Goal: Navigation & Orientation: Find specific page/section

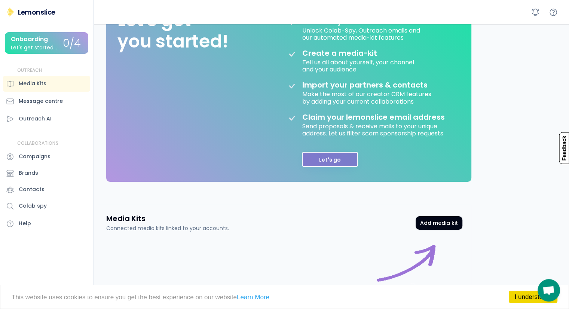
click at [334, 165] on button "Let's go" at bounding box center [330, 159] width 56 height 15
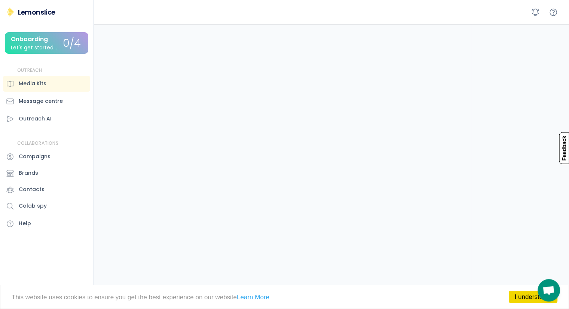
scroll to position [72, 0]
click at [57, 102] on div "Message centre" at bounding box center [41, 101] width 44 height 8
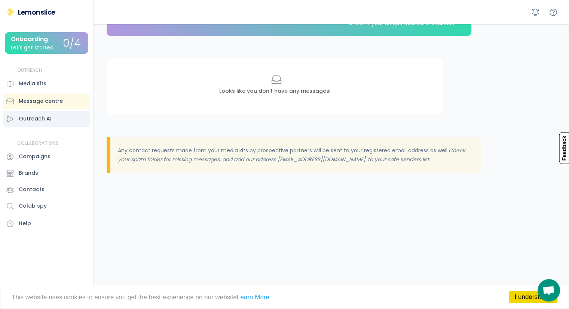
click at [51, 116] on div "Outreach AI" at bounding box center [46, 119] width 87 height 16
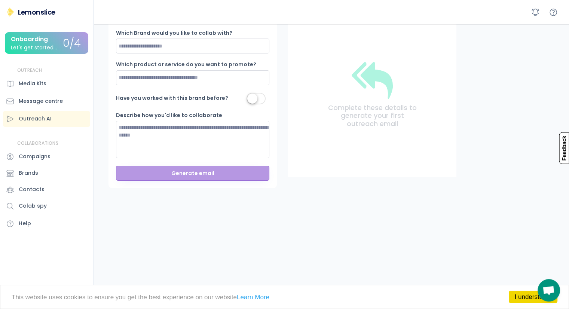
click at [48, 154] on div "Campaigns" at bounding box center [35, 157] width 32 height 8
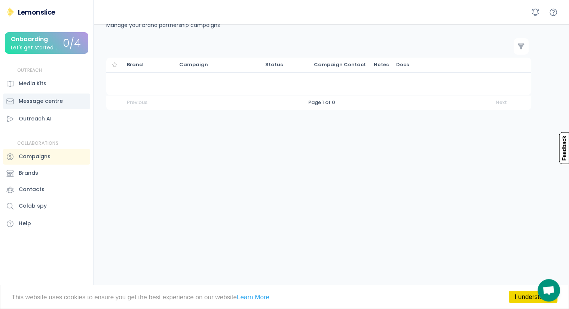
click at [54, 83] on div "Media Kits" at bounding box center [46, 84] width 87 height 16
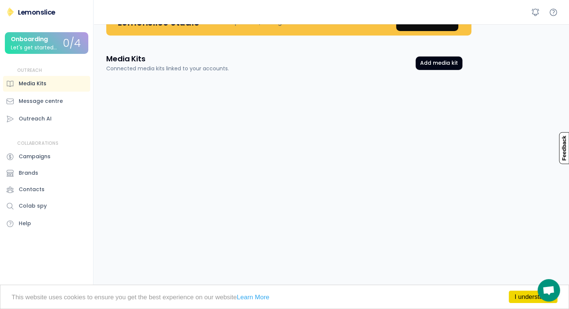
scroll to position [72, 0]
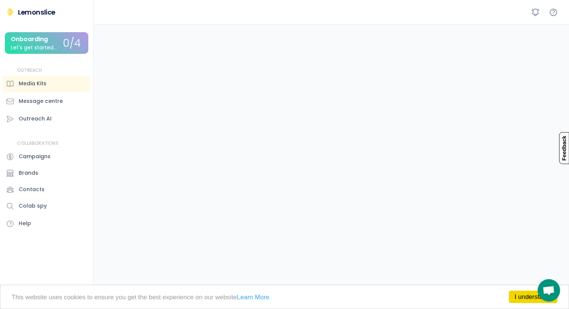
click at [51, 48] on div "Let's get started..." at bounding box center [34, 48] width 46 height 6
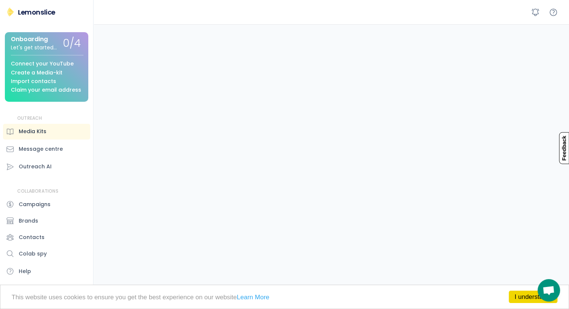
click at [46, 130] on div "Media Kits" at bounding box center [33, 132] width 28 height 8
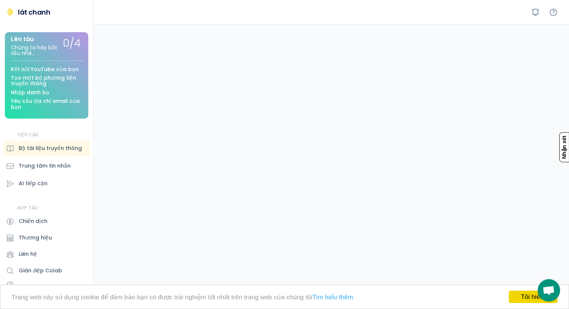
drag, startPoint x: 241, startPoint y: 140, endPoint x: 234, endPoint y: 137, distance: 7.4
click at [241, 140] on div "Bộ tài liệu truyền thông Bộ phương tiện truyền thông được kết nối với tài khoản…" at bounding box center [284, 106] width 374 height 405
click at [58, 180] on div "AI tiếp cận" at bounding box center [46, 184] width 87 height 16
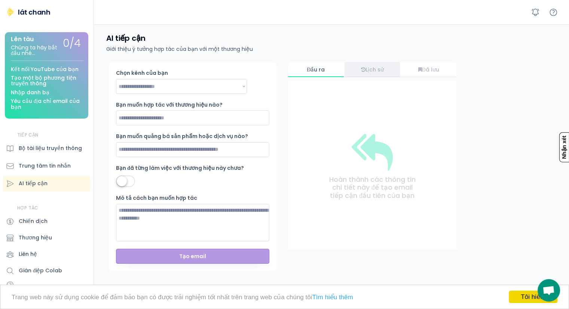
click at [377, 74] on div "Lịch sử" at bounding box center [373, 69] width 56 height 15
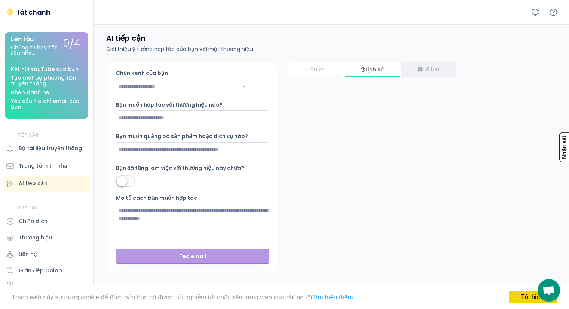
click at [417, 71] on div "Đã lưu" at bounding box center [429, 70] width 56 height 6
click at [311, 72] on font "Đầu ra" at bounding box center [316, 69] width 18 height 7
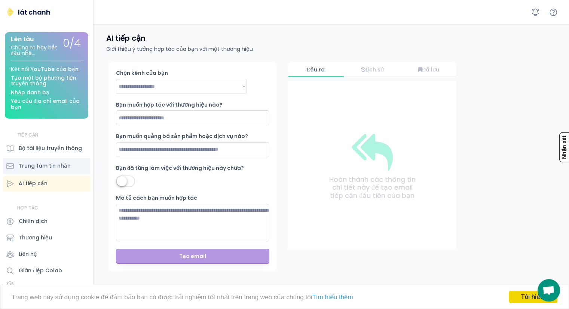
click at [55, 167] on font "Trung tâm tin nhắn" at bounding box center [45, 165] width 52 height 7
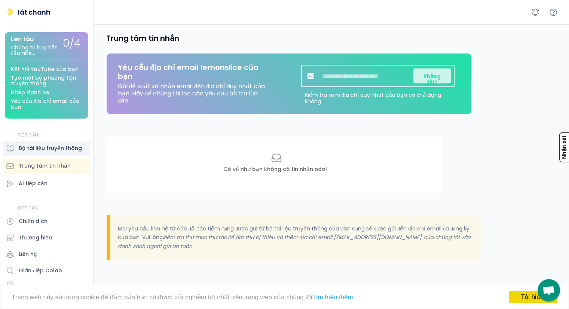
click at [58, 149] on font "Bộ tài liệu truyền thông" at bounding box center [50, 147] width 63 height 7
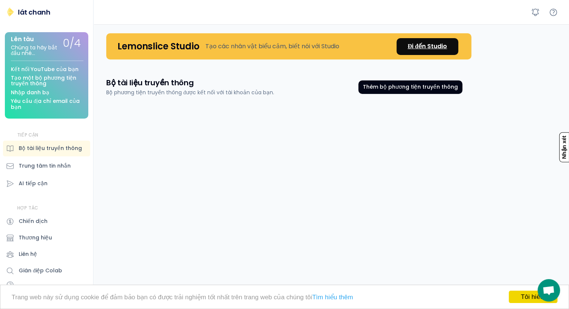
click at [422, 47] on font "Đi đến Studio" at bounding box center [427, 46] width 39 height 9
